Goal: Information Seeking & Learning: Learn about a topic

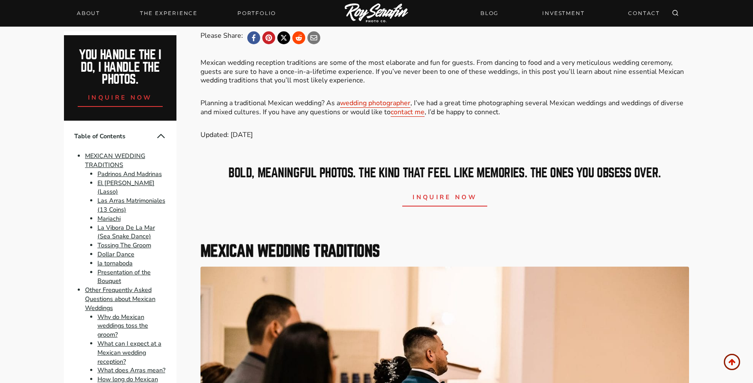
scroll to position [358, 0]
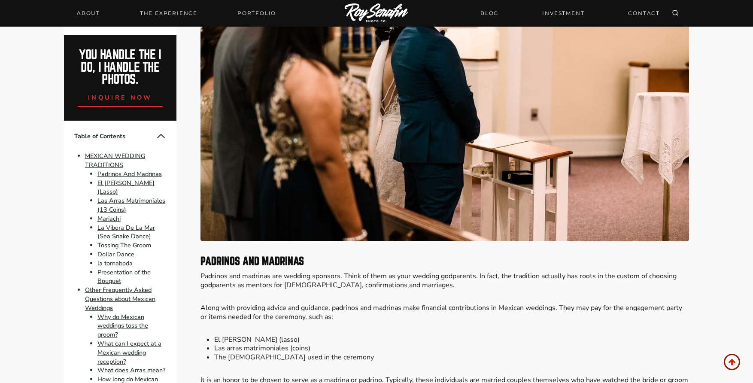
scroll to position [787, 0]
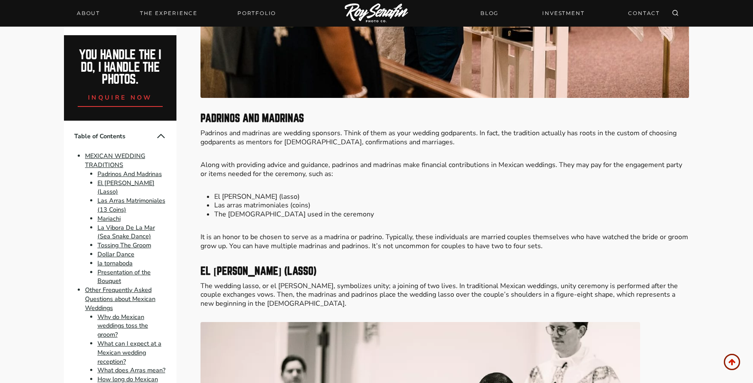
click at [640, 202] on li "Las arras matrimoniales (coins)" at bounding box center [451, 205] width 475 height 9
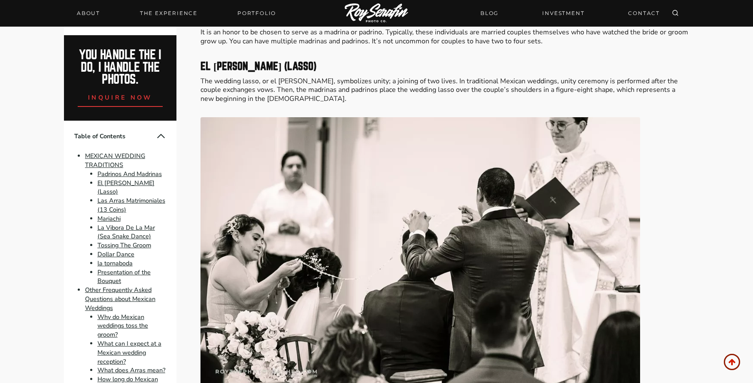
scroll to position [1001, 0]
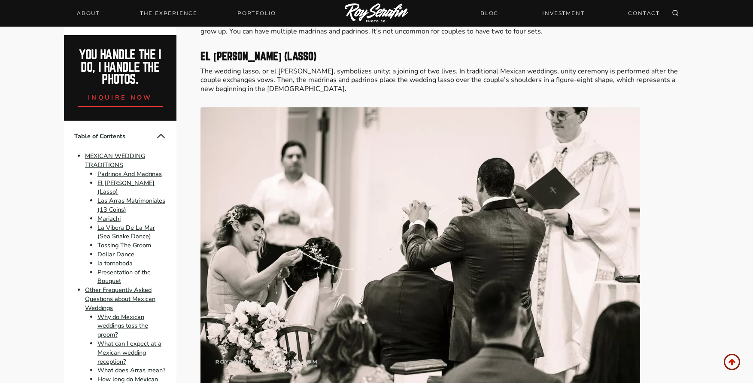
click at [685, 211] on figure at bounding box center [444, 253] width 488 height 293
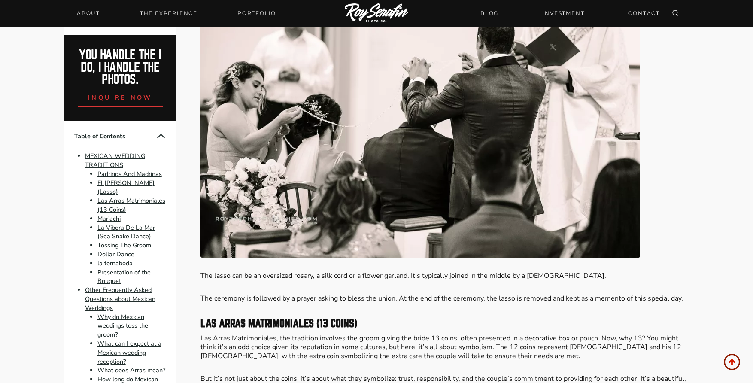
scroll to position [1288, 0]
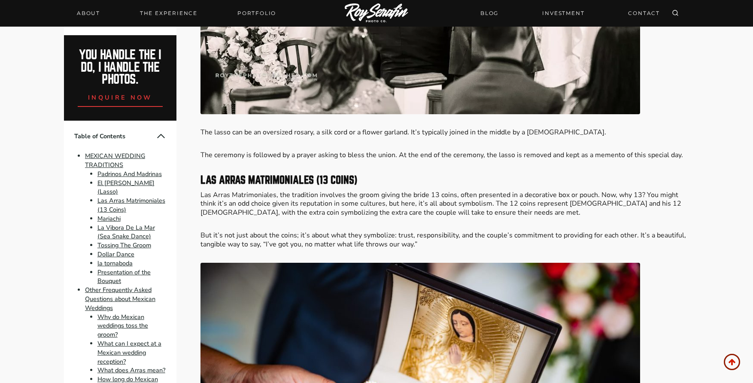
click at [679, 215] on p "Las Arras Matrimoniales, the tradition involves the groom giving the bride 13 c…" at bounding box center [444, 204] width 488 height 27
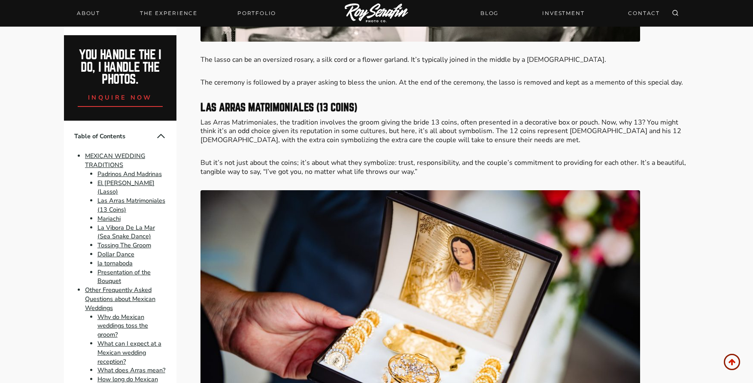
scroll to position [1359, 0]
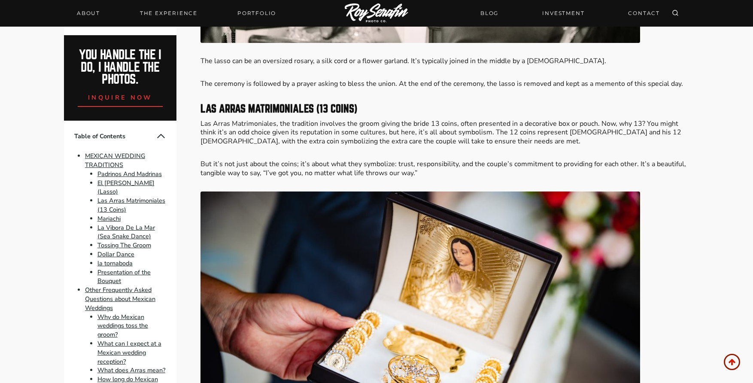
click at [677, 161] on p "But it’s not just about the coins; it’s about what they symbolize: trust, respo…" at bounding box center [444, 169] width 488 height 18
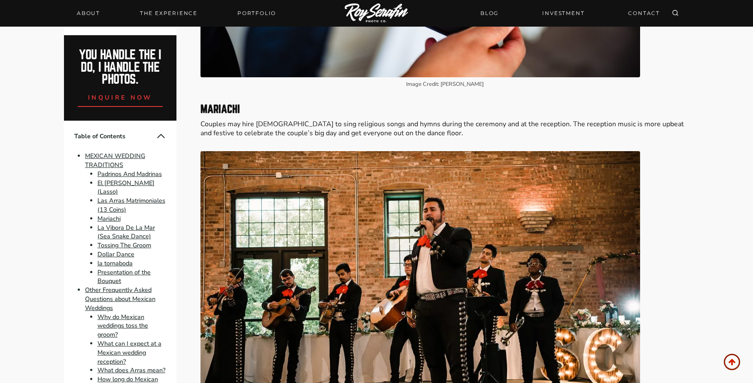
scroll to position [1788, 0]
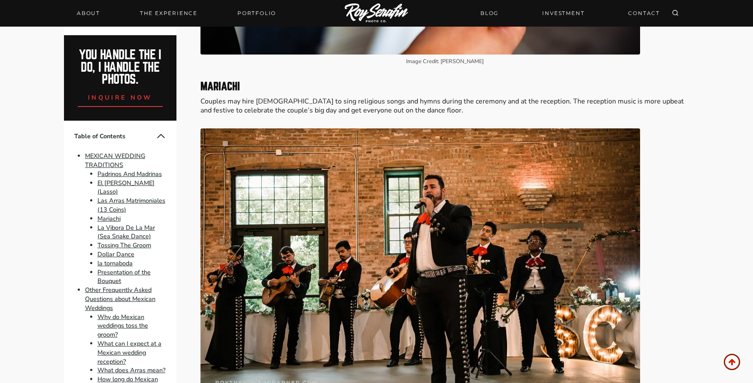
click at [662, 148] on figure at bounding box center [444, 274] width 488 height 293
click at [667, 157] on figure at bounding box center [444, 274] width 488 height 293
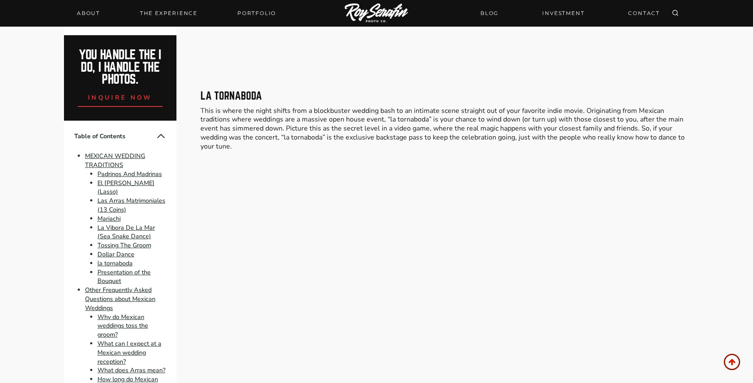
scroll to position [3004, 0]
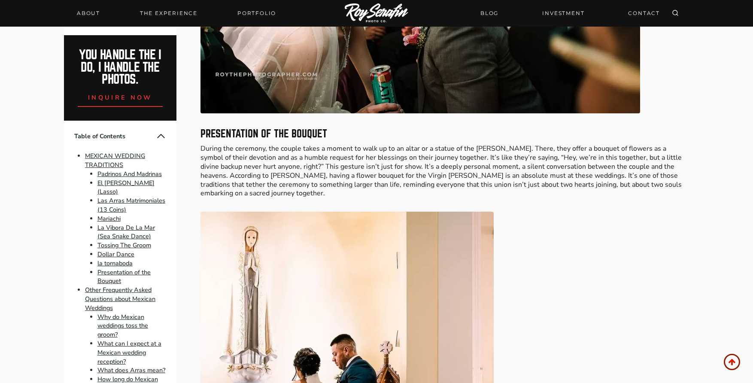
scroll to position [3290, 0]
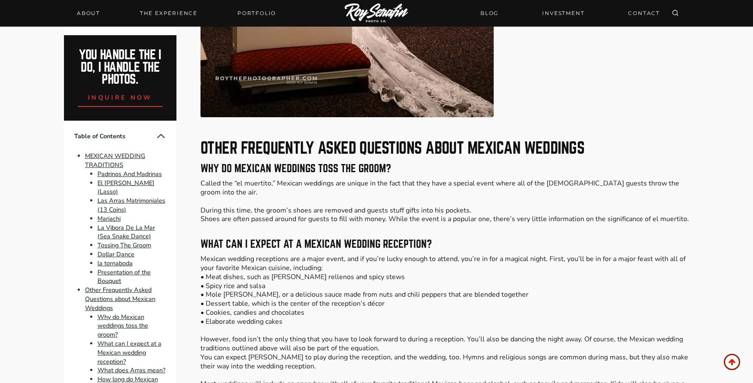
scroll to position [3863, 0]
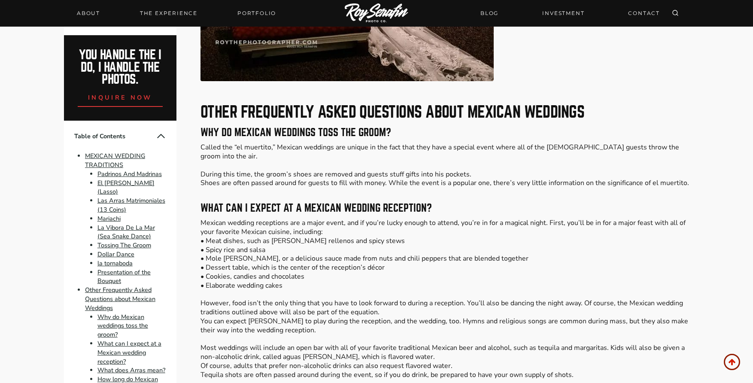
click at [552, 247] on p "Mexican wedding receptions are a major event, and if you’re lucky enough to att…" at bounding box center [444, 338] width 488 height 241
click at [497, 297] on p "Mexican wedding receptions are a major event, and if you’re lucky enough to att…" at bounding box center [444, 338] width 488 height 241
click at [597, 236] on p "Mexican wedding receptions are a major event, and if you’re lucky enough to att…" at bounding box center [444, 338] width 488 height 241
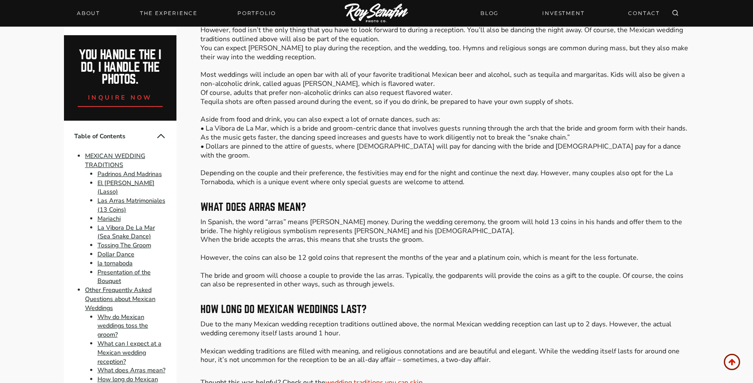
scroll to position [4149, 0]
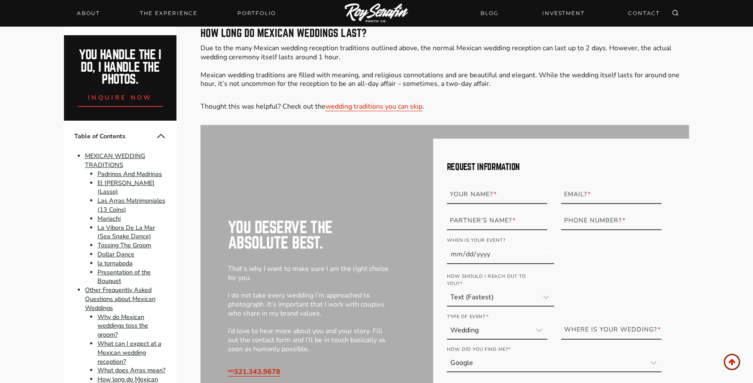
scroll to position [4650, 0]
